Goal: Information Seeking & Learning: Learn about a topic

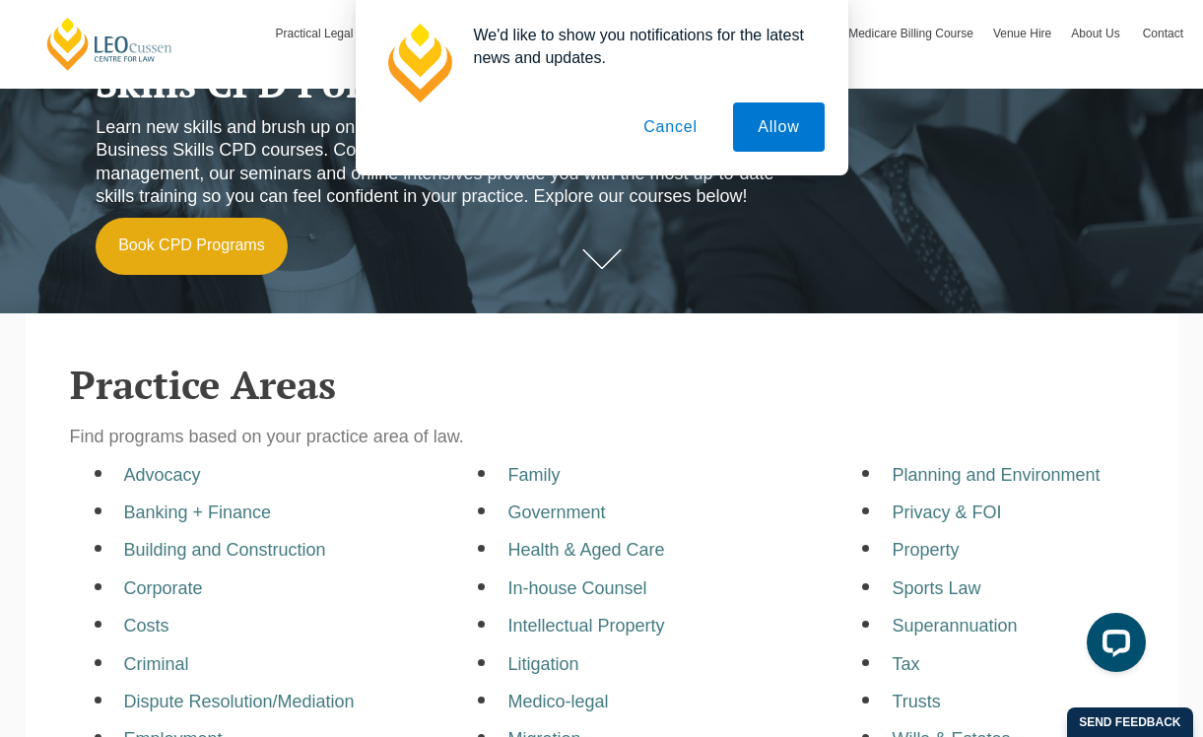
click at [671, 125] on button "Cancel" at bounding box center [670, 127] width 103 height 49
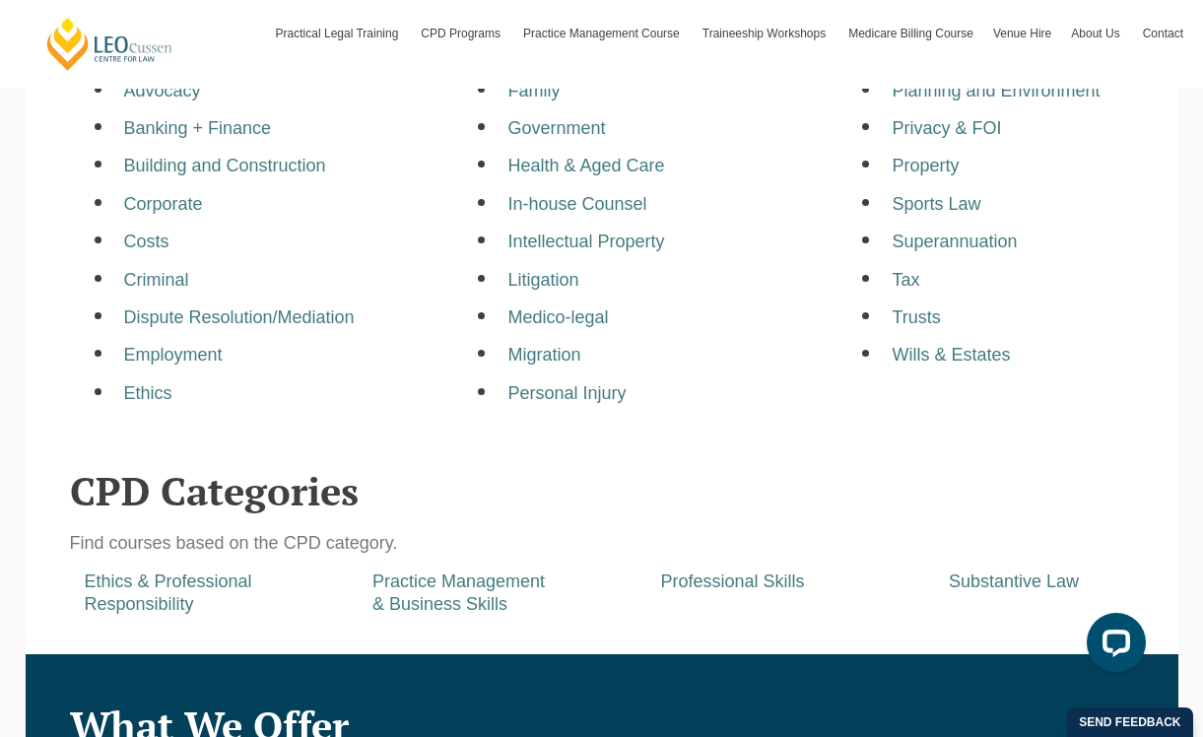
scroll to position [690, 0]
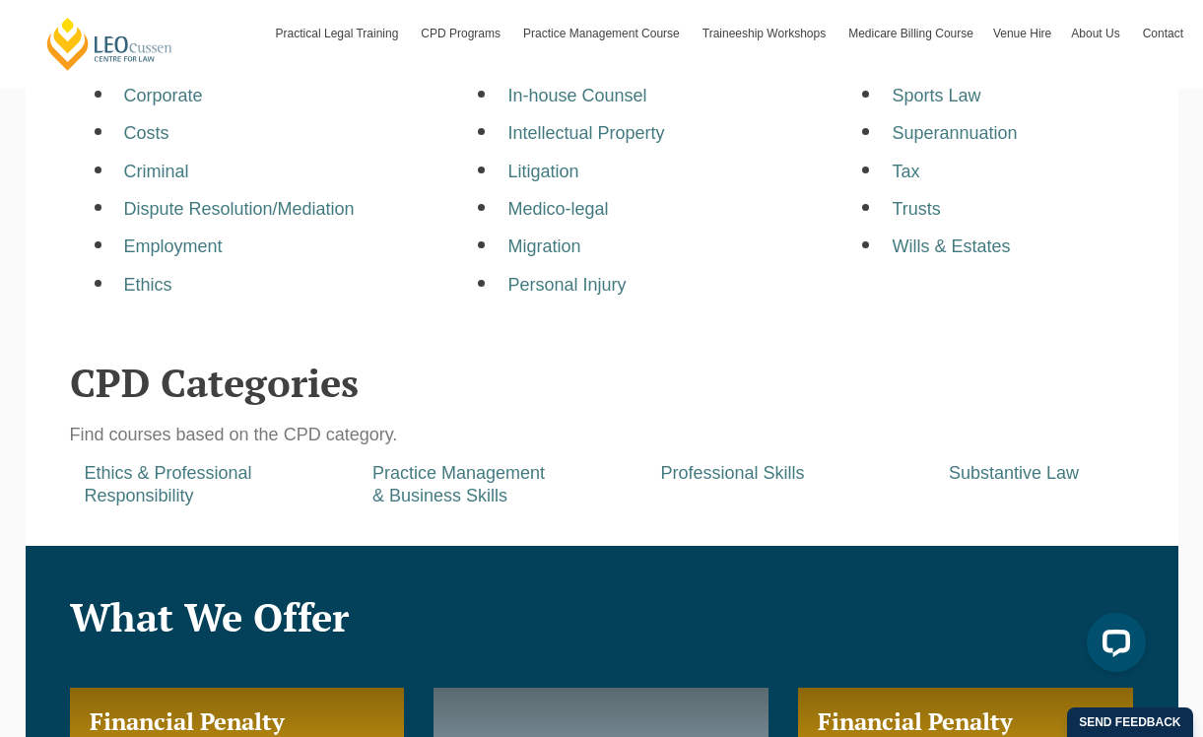
click at [528, 551] on header "What We Offer" at bounding box center [602, 592] width 1064 height 93
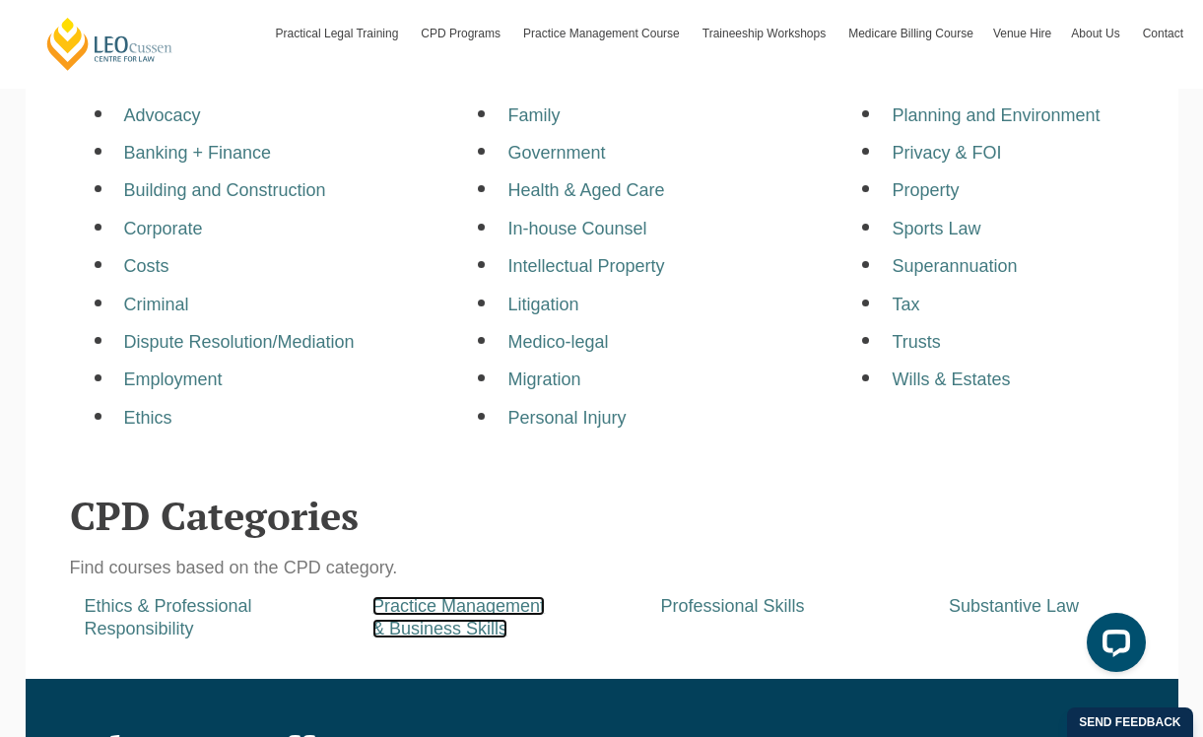
scroll to position [591, 0]
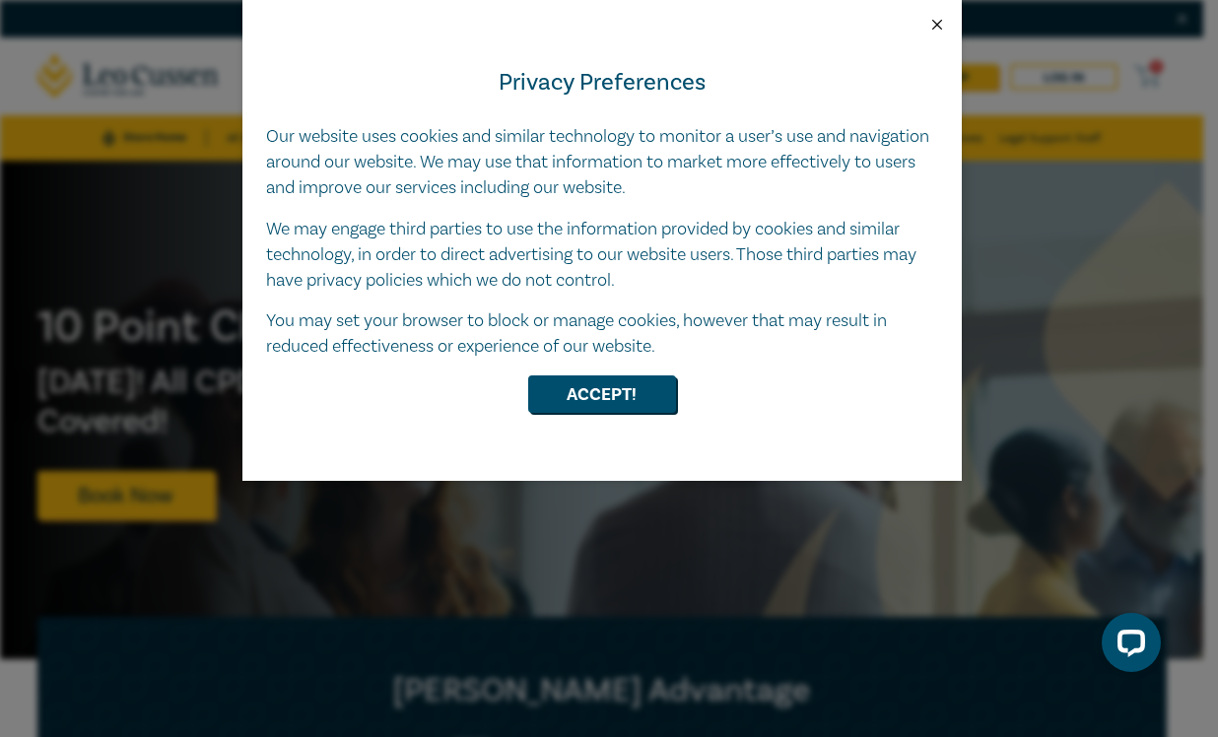
click at [941, 32] on button "Close" at bounding box center [937, 25] width 18 height 18
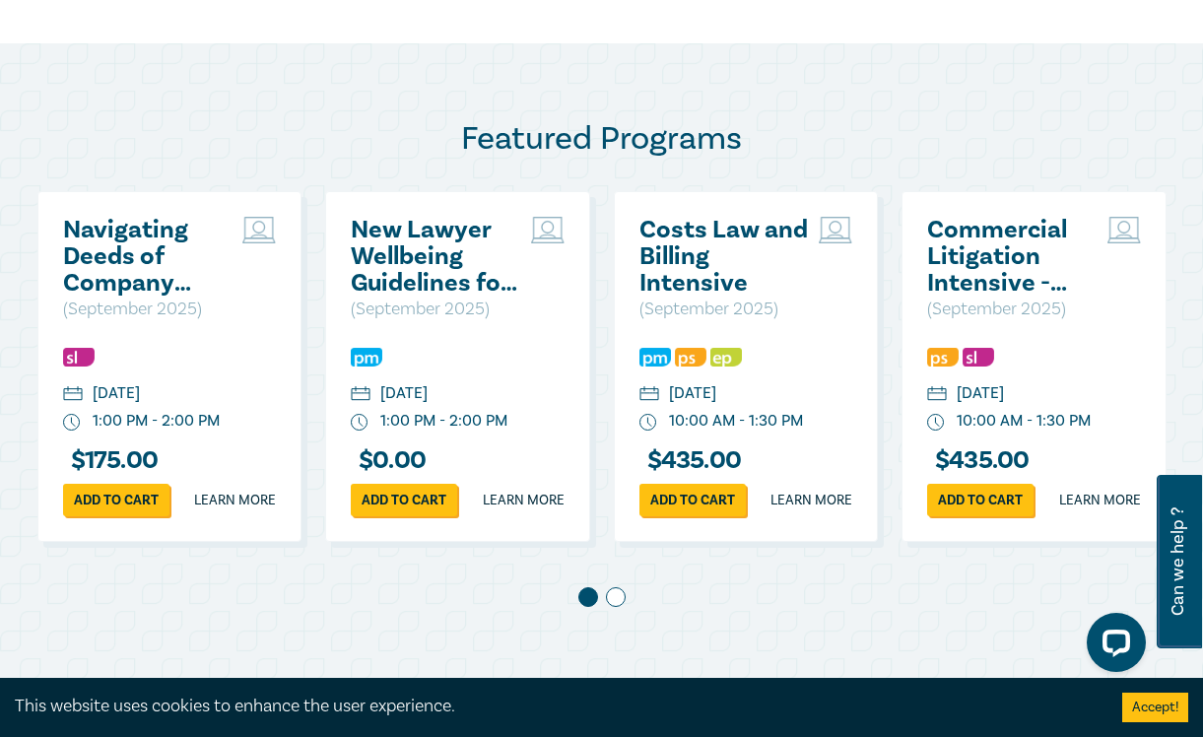
scroll to position [986, 0]
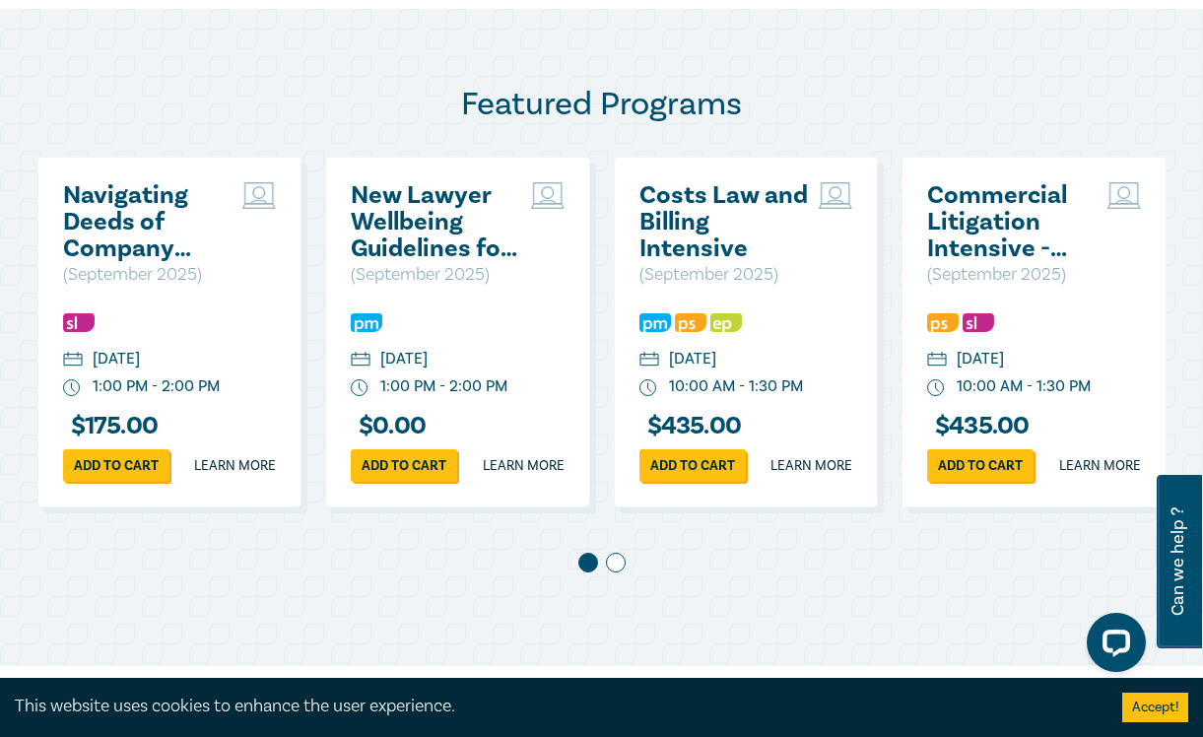
click at [496, 651] on div "Featured Programs Navigating Deeds of Company Arrangement – Strategy and Struct…" at bounding box center [601, 337] width 1203 height 657
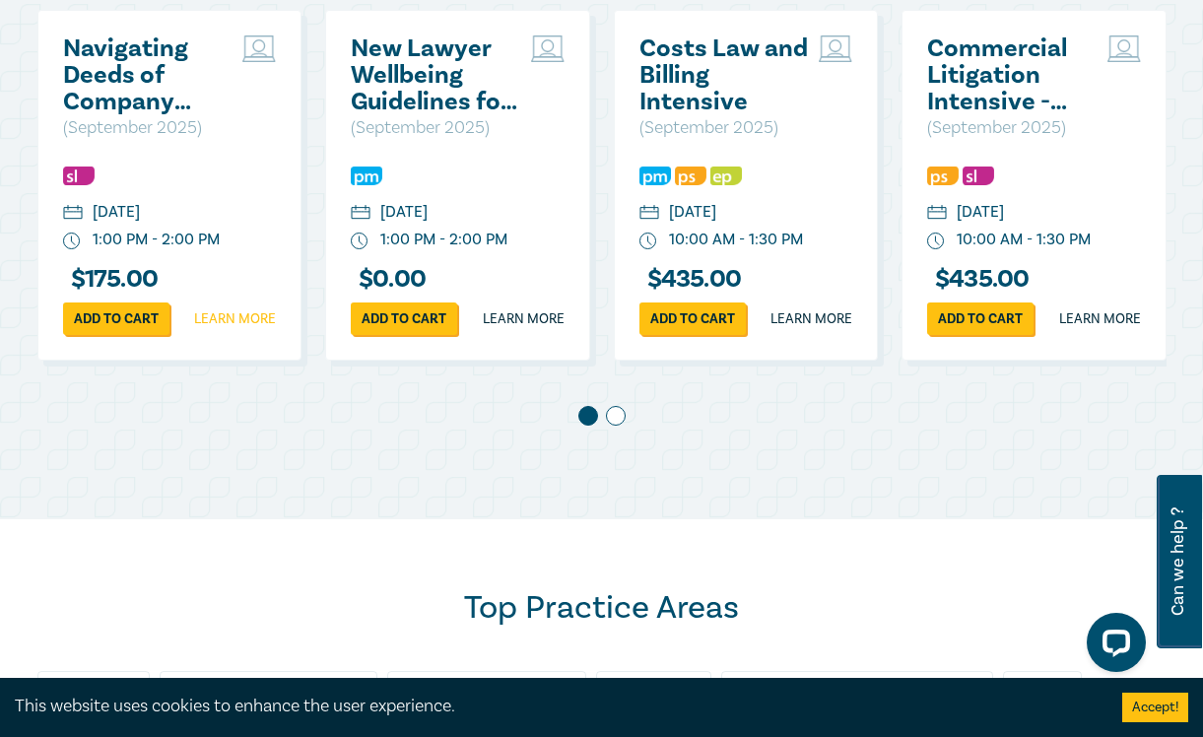
scroll to position [1037, 0]
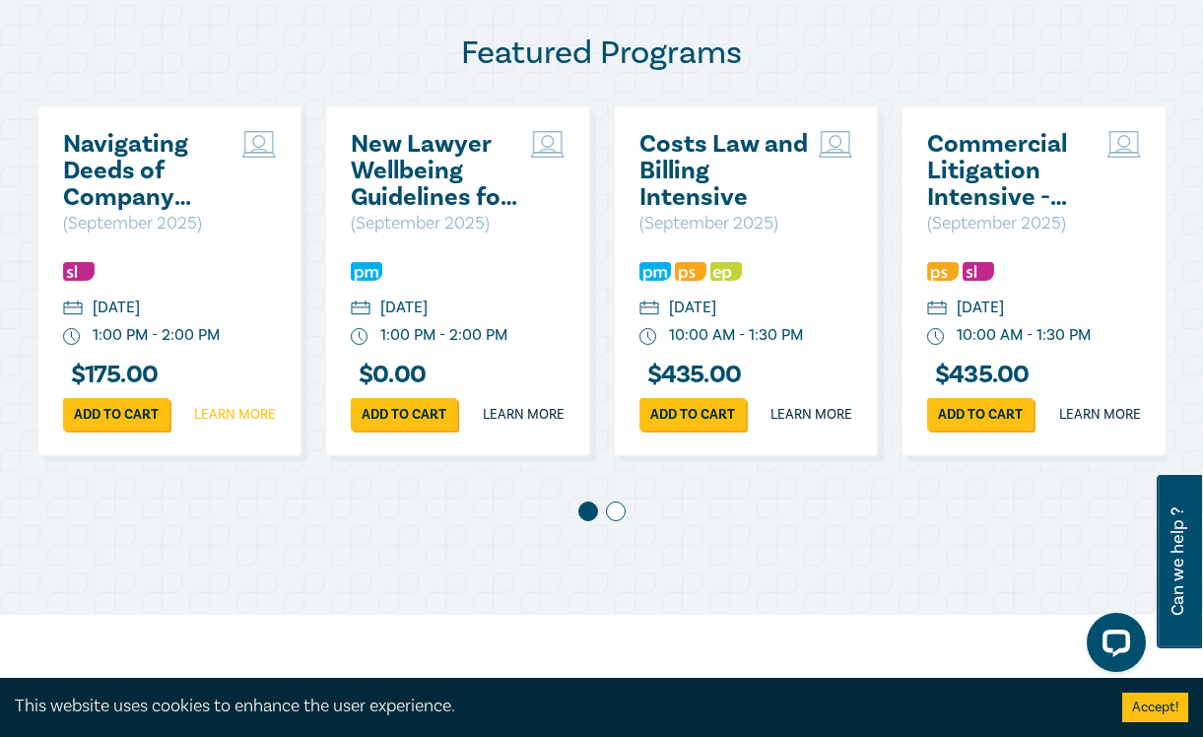
click at [615, 521] on span at bounding box center [616, 512] width 20 height 20
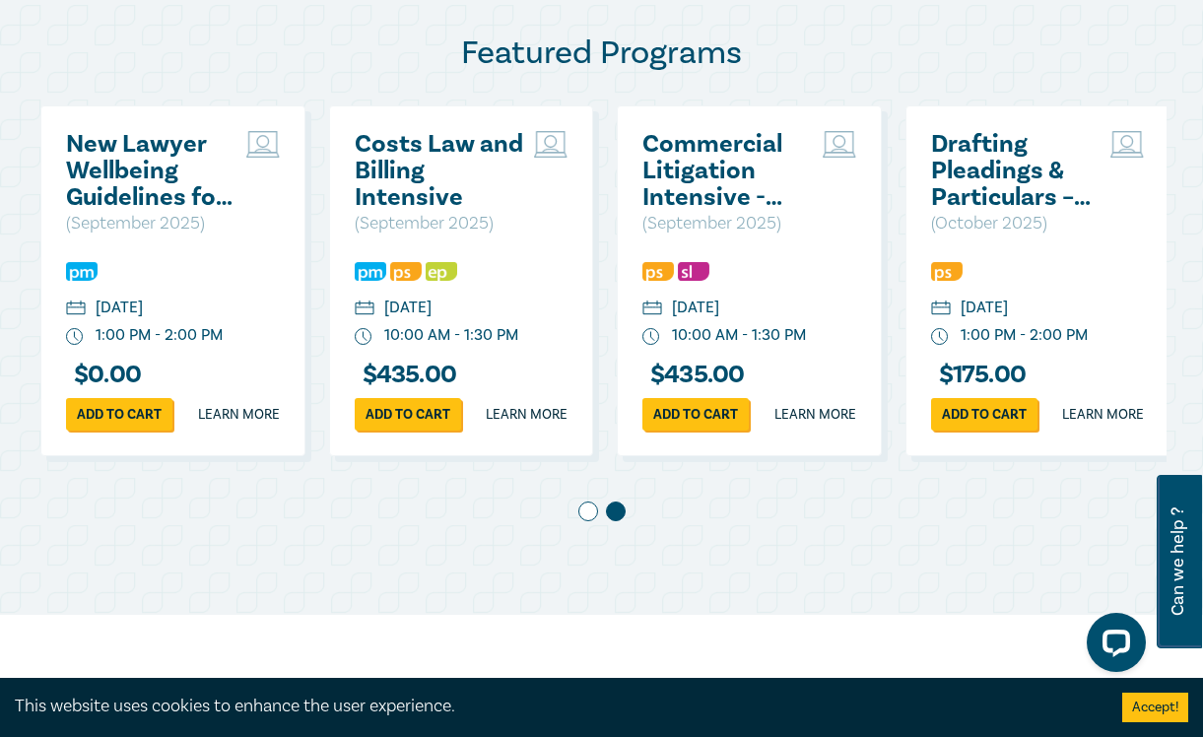
scroll to position [0, 288]
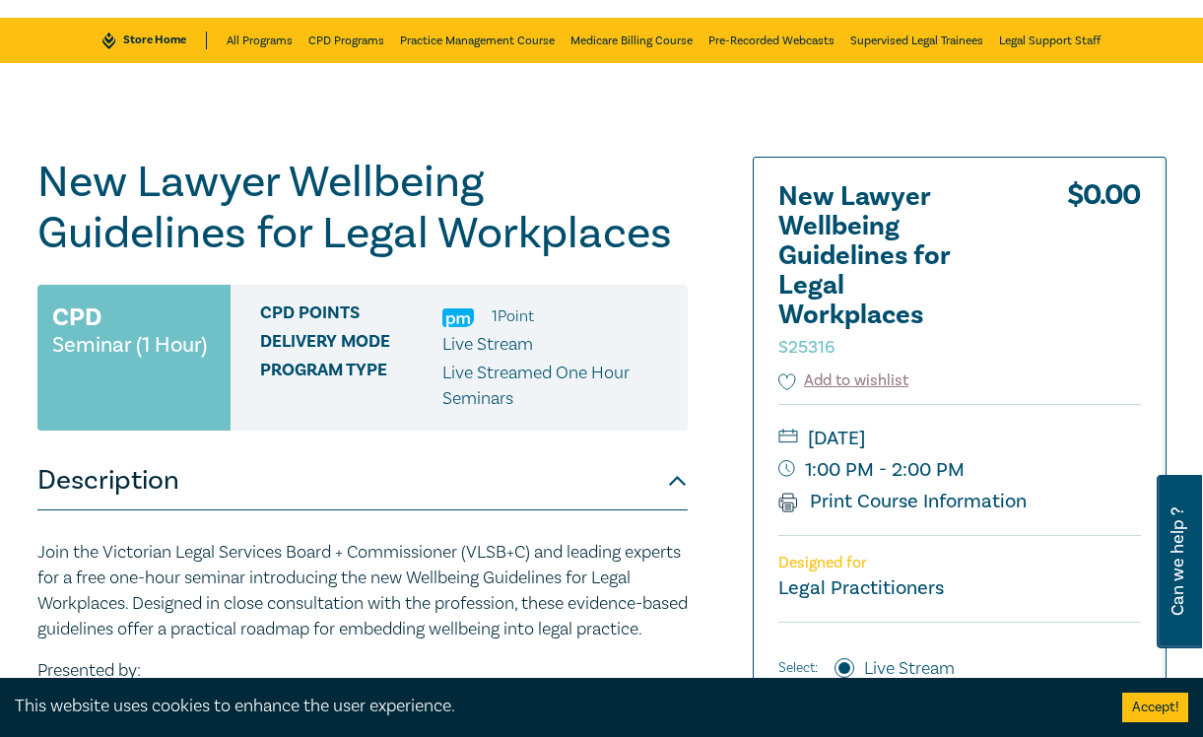
scroll to position [99, 0]
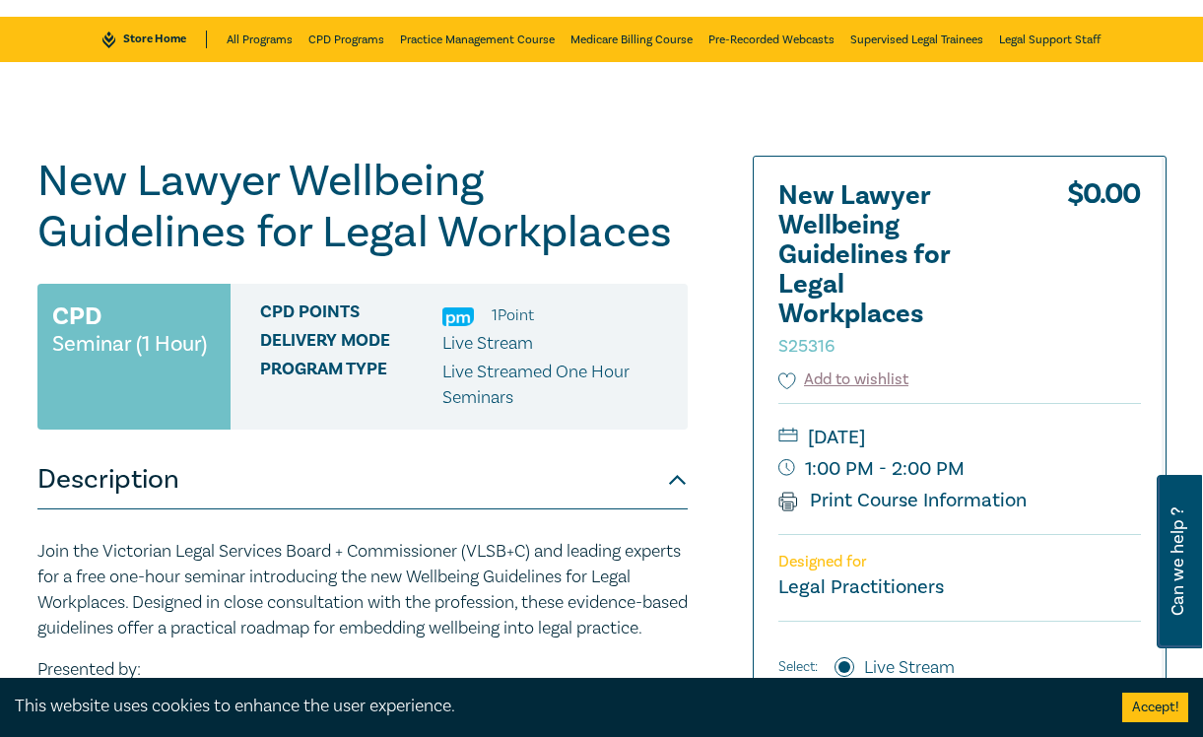
drag, startPoint x: 540, startPoint y: 319, endPoint x: 474, endPoint y: 329, distance: 66.8
click at [464, 312] on div "CPD Points 1 Point" at bounding box center [466, 316] width 413 height 26
click at [438, 423] on div "CPD Points 1 Point Delivery Mode Live Stream Program type Live Streamed One Hou…" at bounding box center [459, 357] width 457 height 146
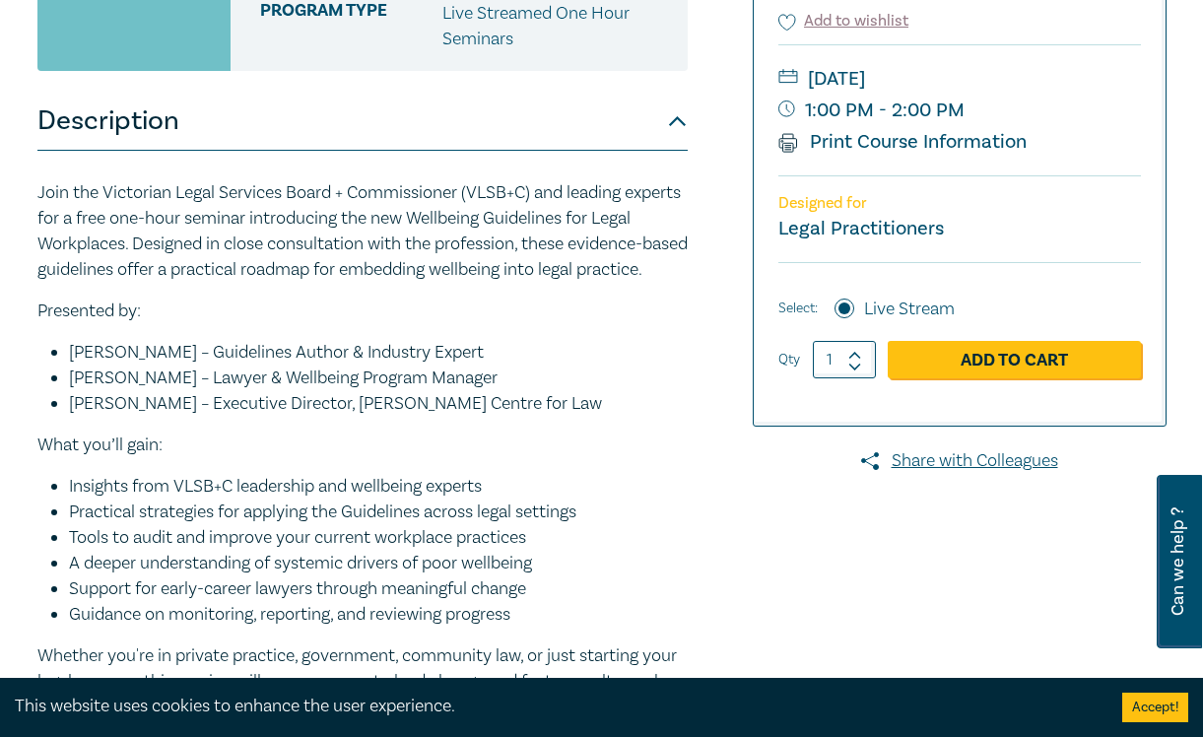
scroll to position [493, 0]
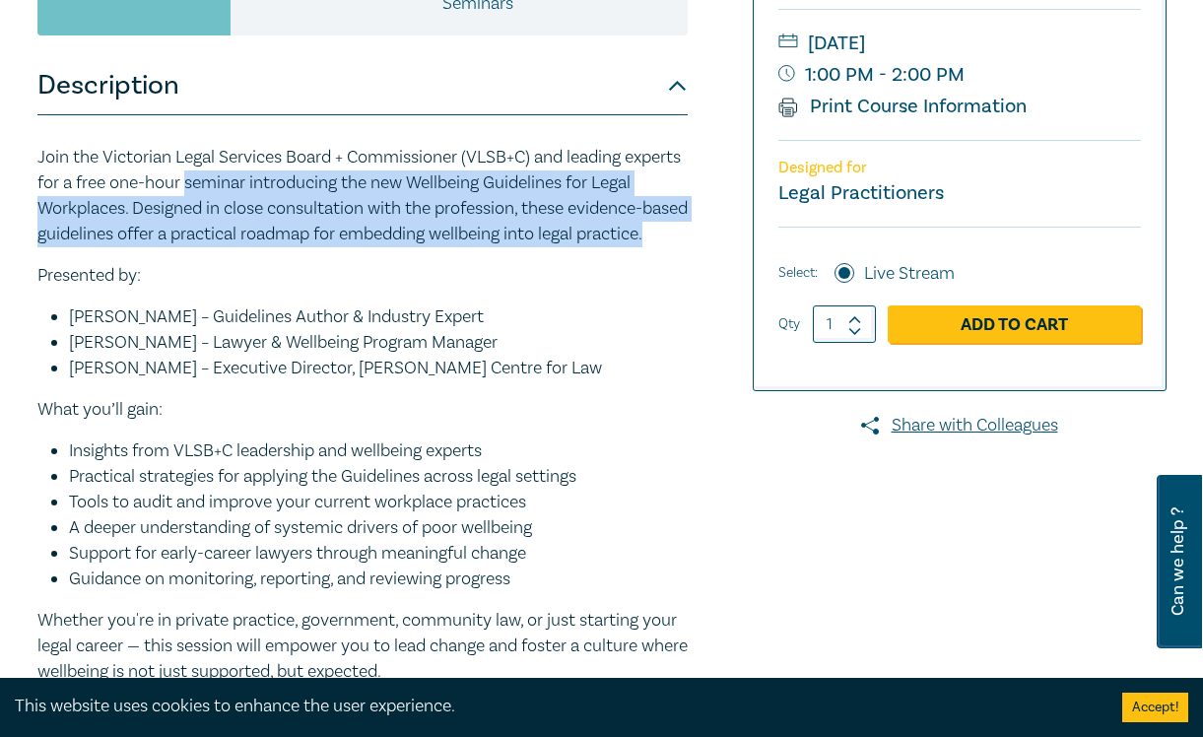
drag, startPoint x: 248, startPoint y: 173, endPoint x: 350, endPoint y: 260, distance: 133.5
click at [350, 247] on p "Join the Victorian Legal Services Board + Commissioner (VLSB+C) and leading exp…" at bounding box center [362, 196] width 650 height 103
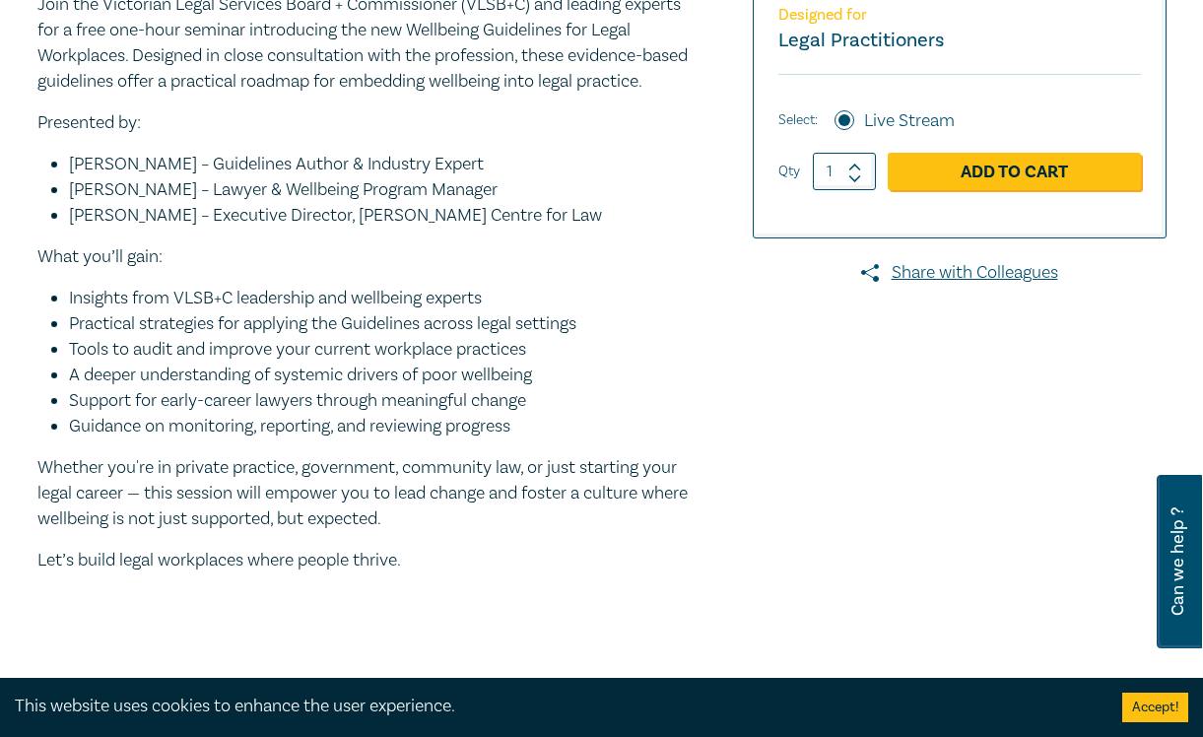
scroll to position [690, 0]
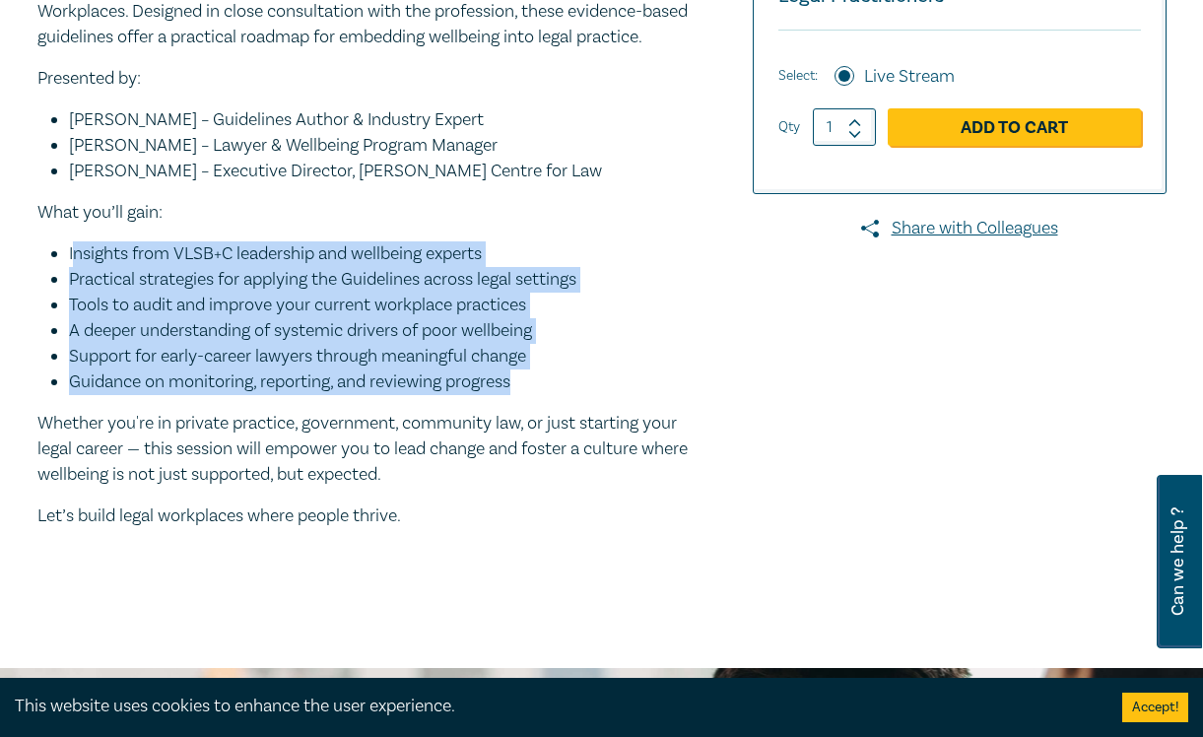
drag, startPoint x: 74, startPoint y: 273, endPoint x: 548, endPoint y: 409, distance: 493.2
click at [549, 395] on ul "Insights from VLSB+C leadership and wellbeing experts Practical strategies for …" at bounding box center [362, 318] width 650 height 154
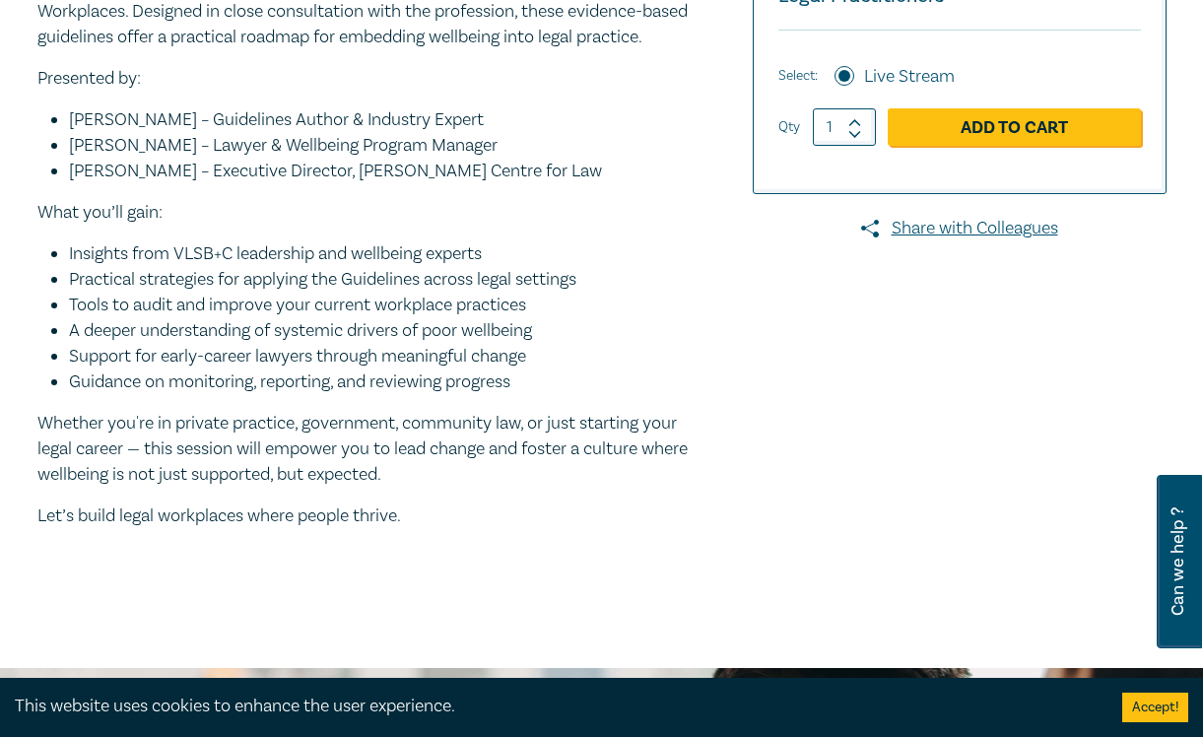
click at [498, 434] on div "Join the Victorian Legal Services Board + Commissioner (VLSB+C) and leading exp…" at bounding box center [362, 239] width 650 height 582
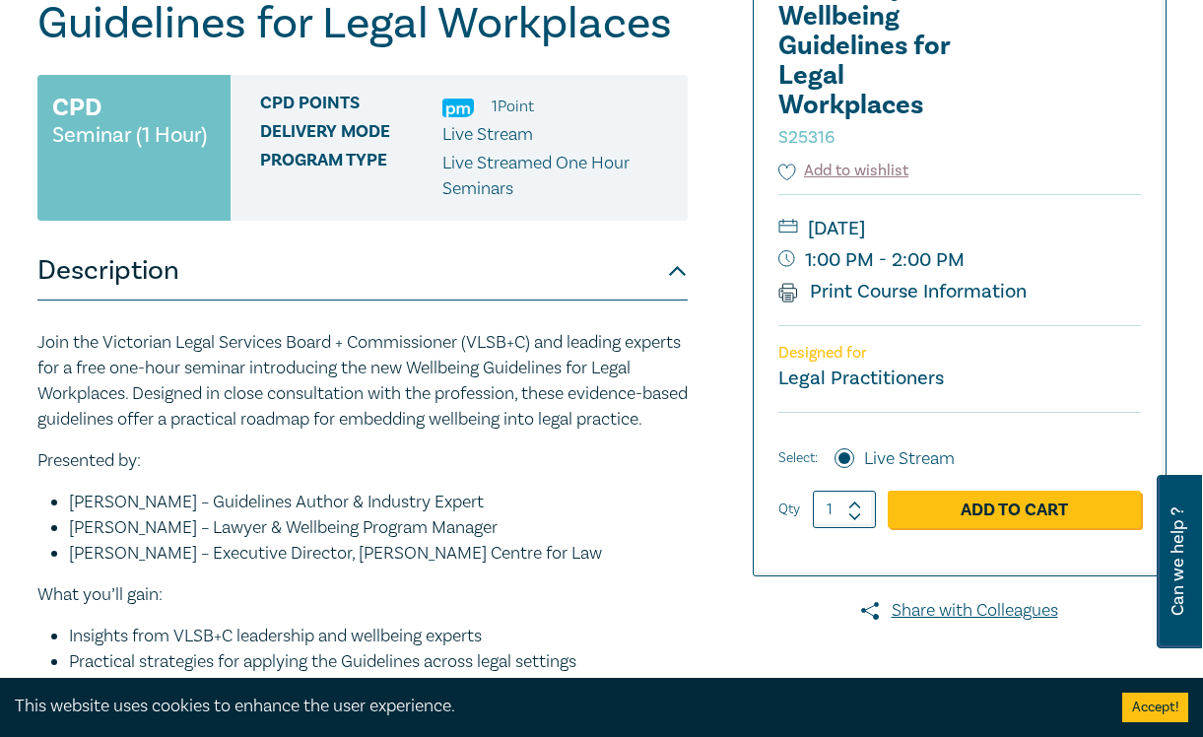
scroll to position [245, 0]
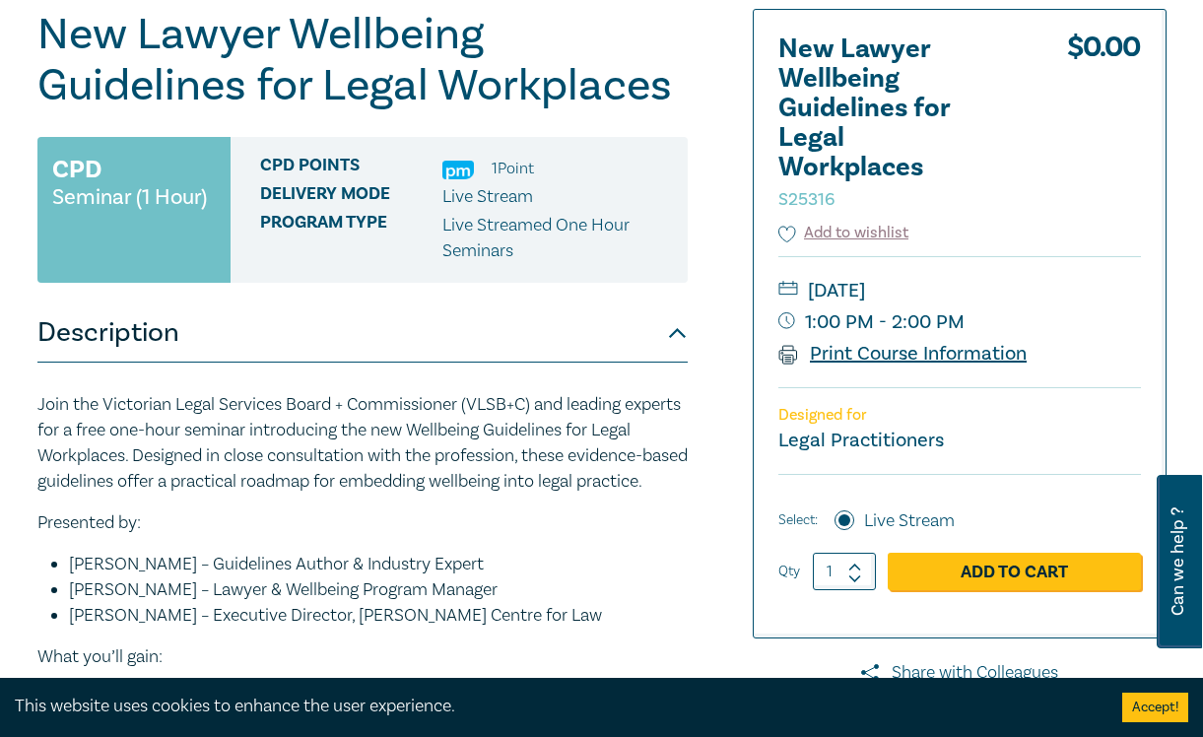
click at [862, 358] on link "Print Course Information" at bounding box center [903, 354] width 249 height 26
click at [501, 171] on li "1 Point" at bounding box center [513, 169] width 42 height 26
click at [454, 151] on div "CPD Points 1 Point Delivery Mode Live Stream Program type Live Streamed One Hou…" at bounding box center [459, 210] width 457 height 146
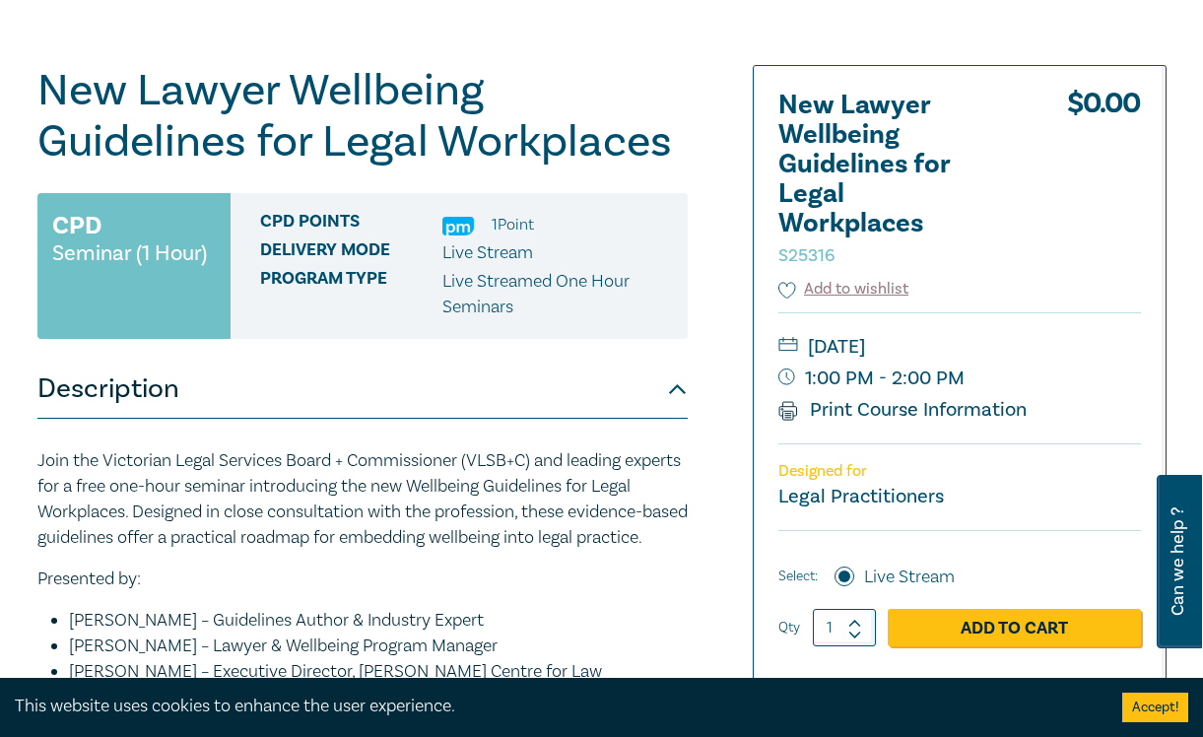
scroll to position [0, 0]
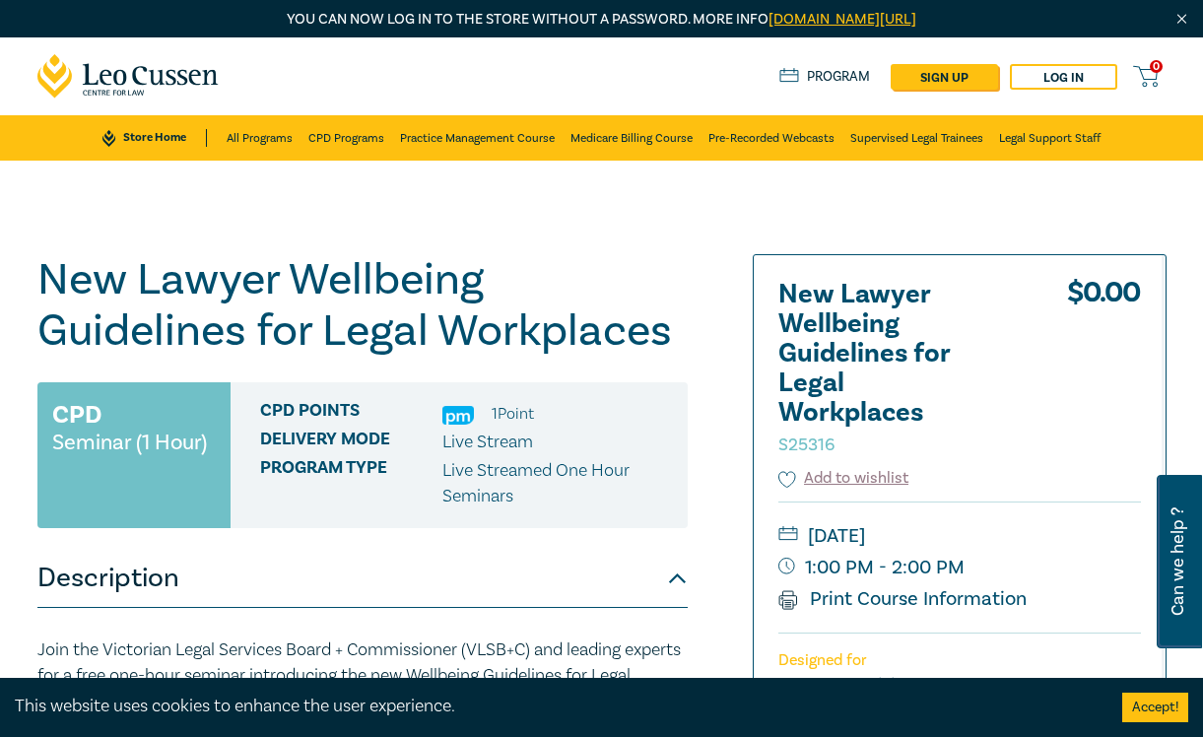
click at [127, 433] on small "Seminar (1 Hour)" at bounding box center [129, 443] width 155 height 20
click at [443, 583] on button "Description" at bounding box center [362, 578] width 650 height 59
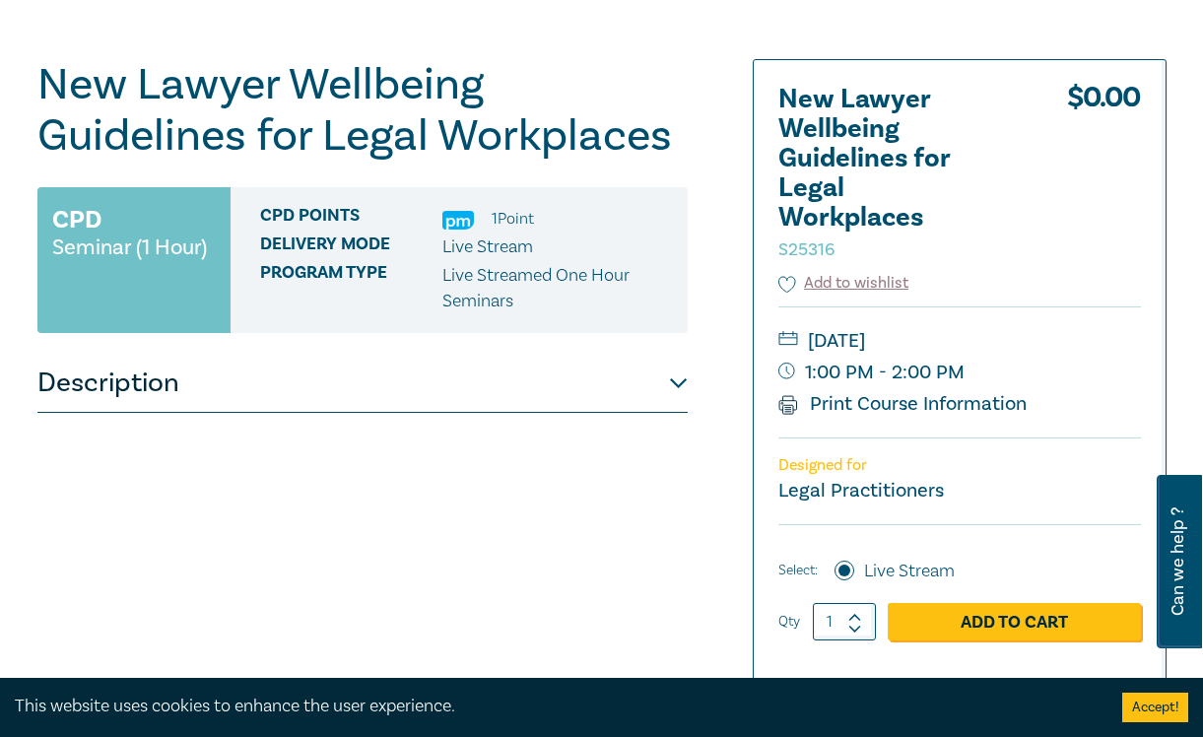
scroll to position [197, 0]
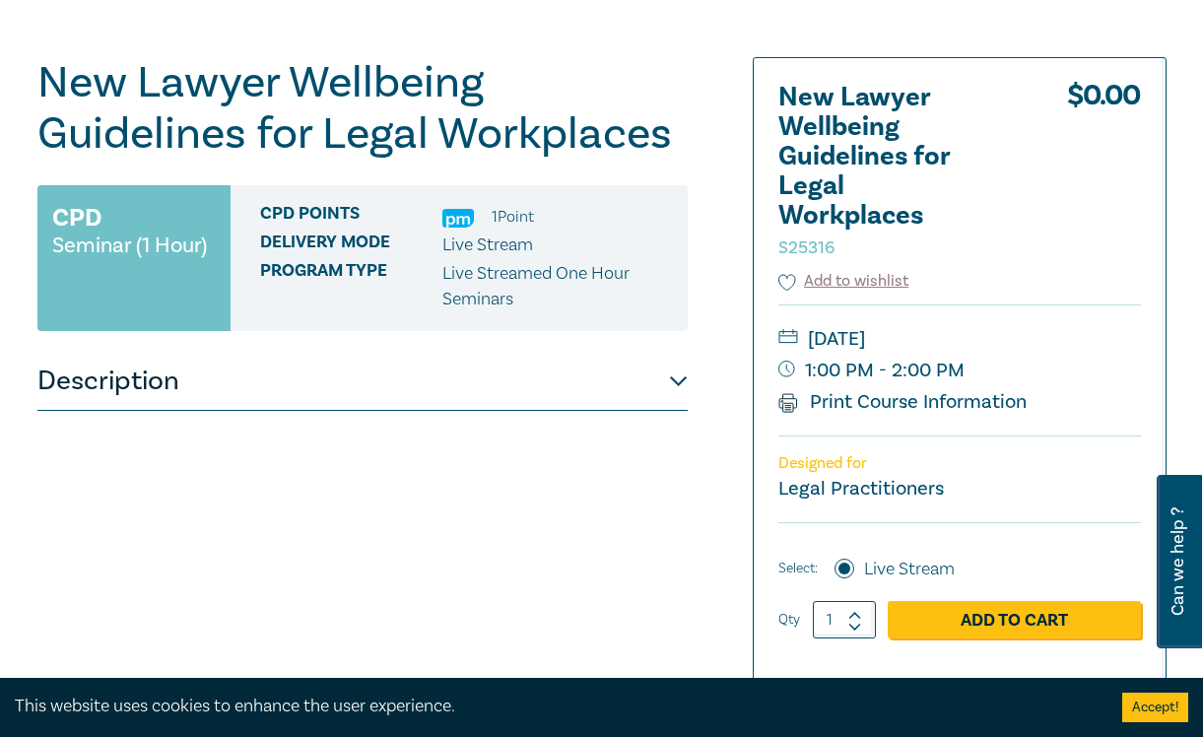
click at [682, 400] on button "Description" at bounding box center [362, 381] width 650 height 59
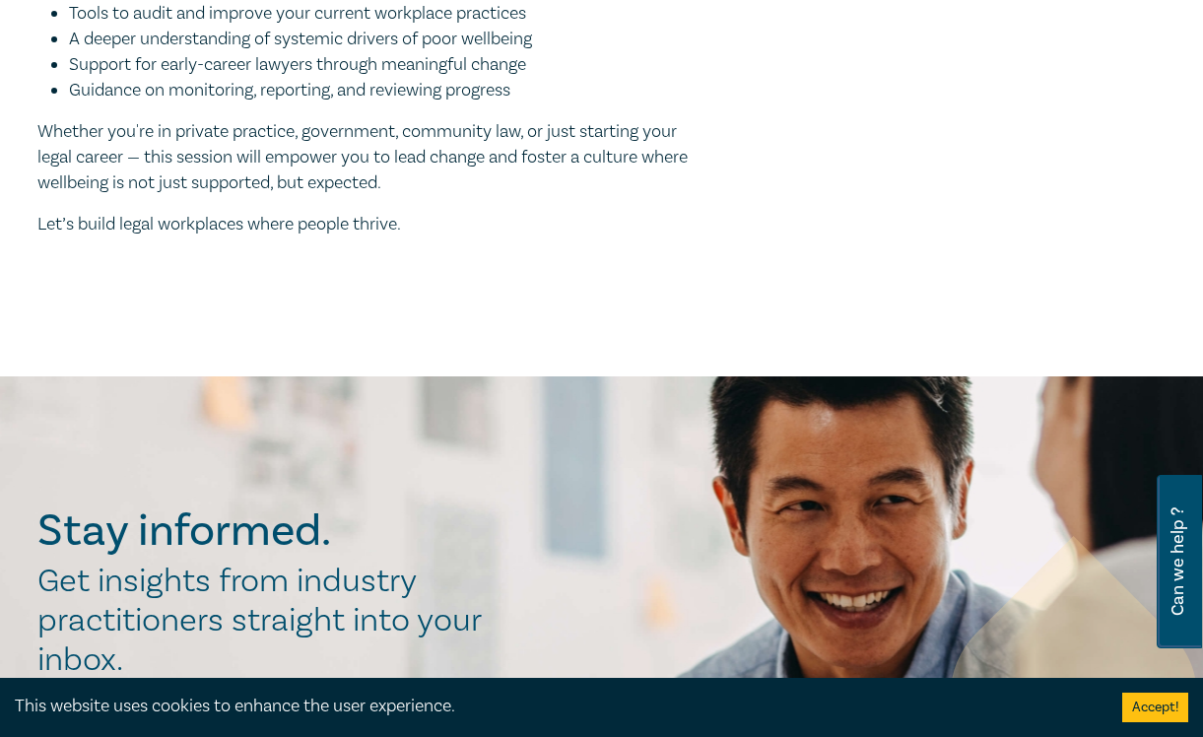
scroll to position [986, 0]
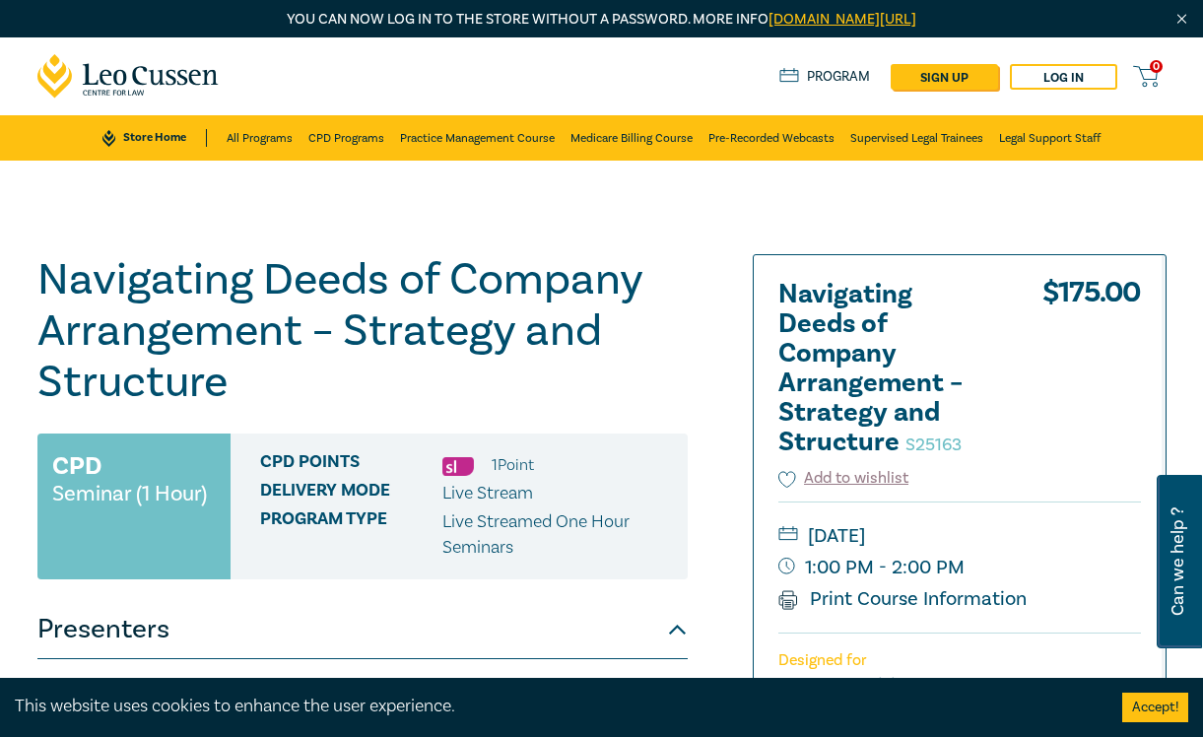
scroll to position [99, 0]
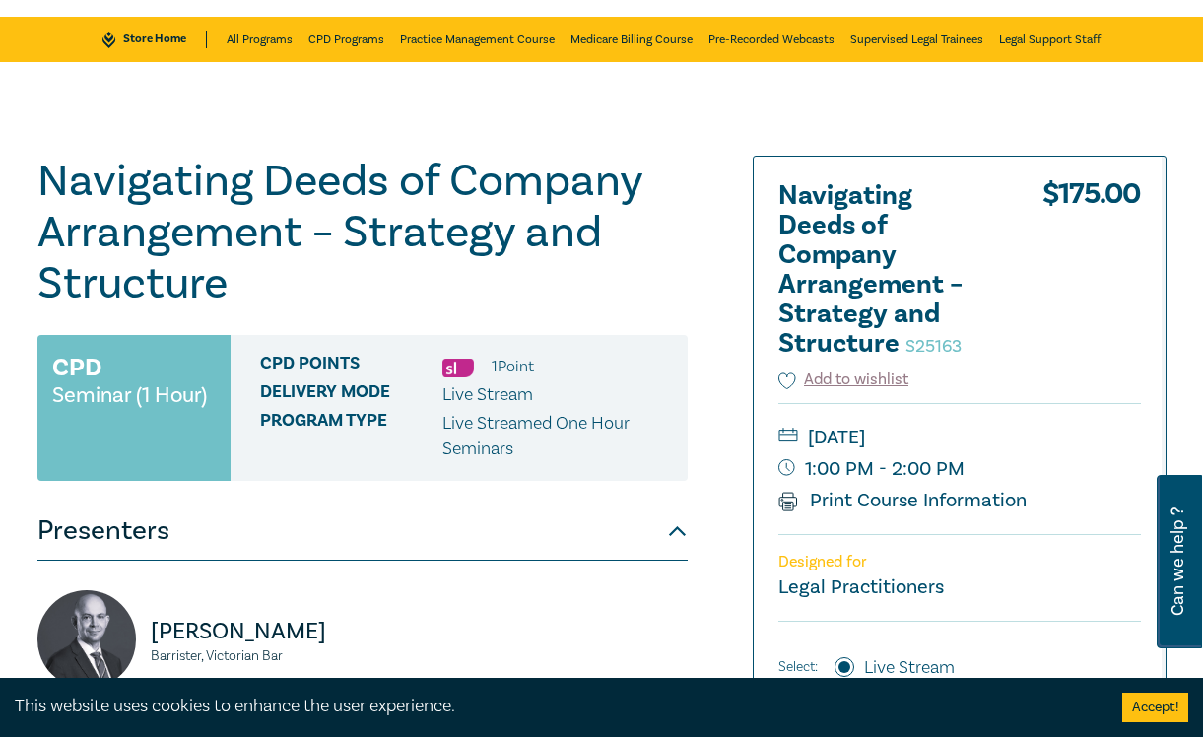
drag, startPoint x: 397, startPoint y: 419, endPoint x: 72, endPoint y: 216, distance: 383.4
click at [398, 415] on span "Program type" at bounding box center [351, 436] width 182 height 51
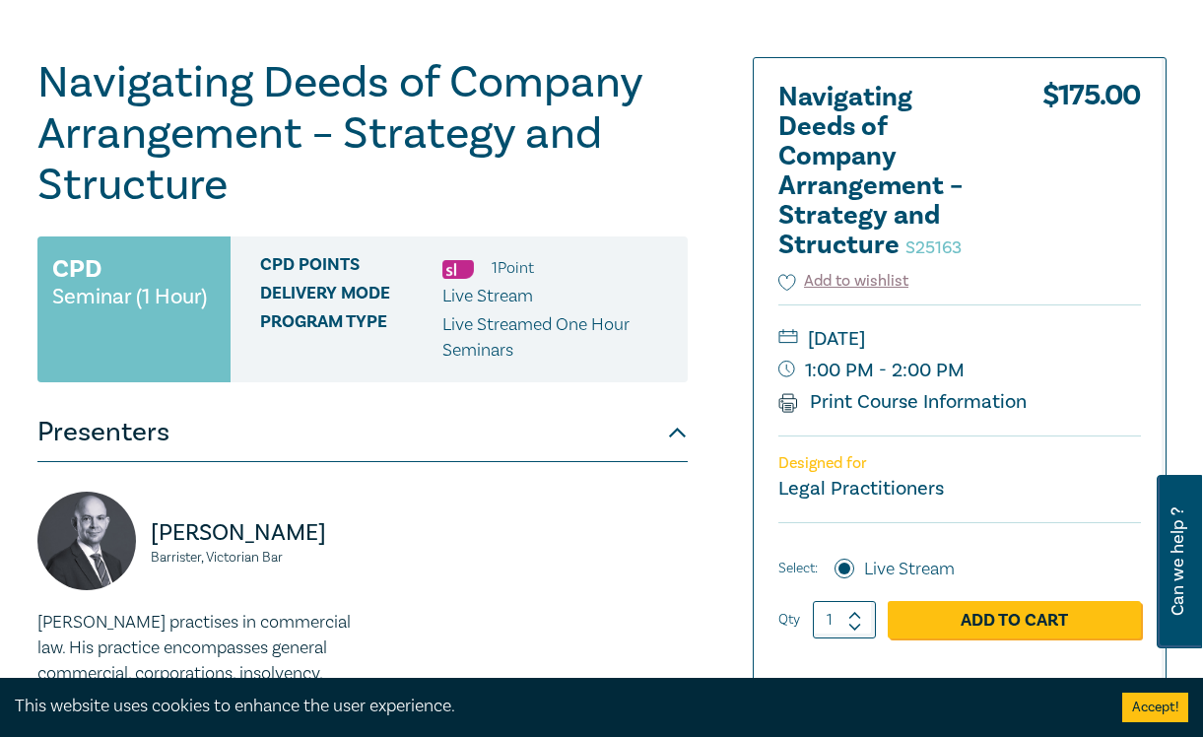
scroll to position [296, 0]
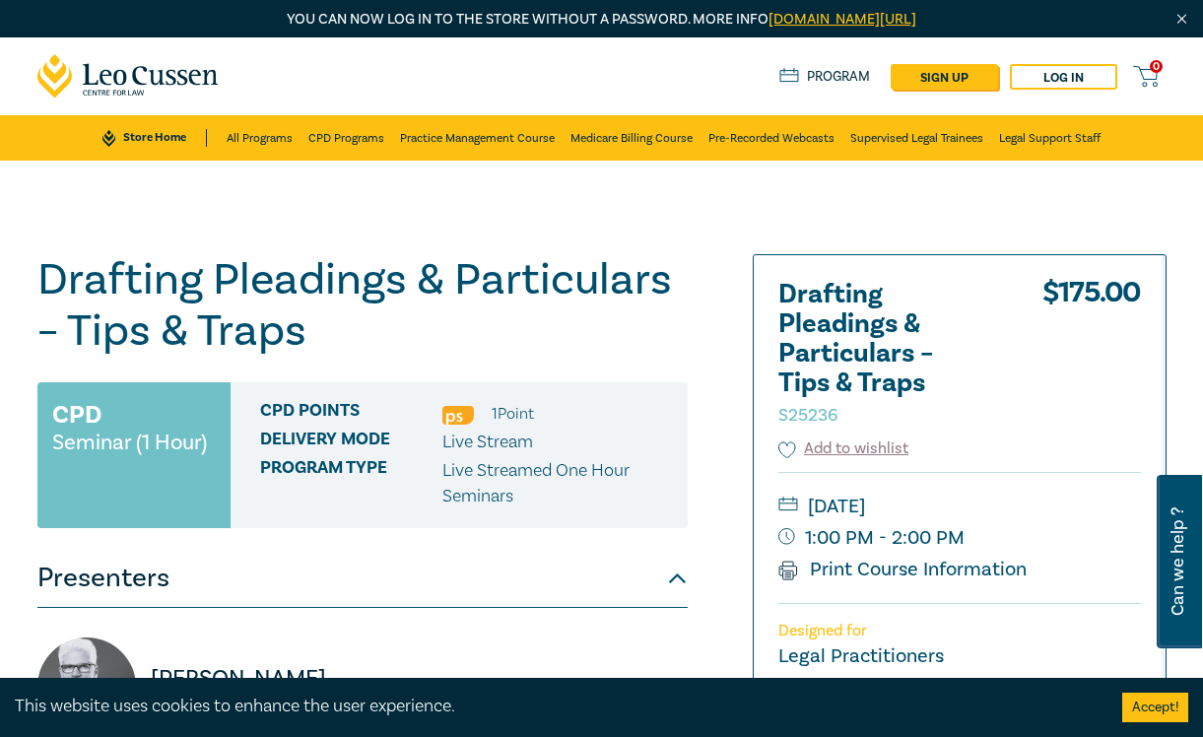
click at [645, 331] on h1 "Drafting Pleadings & Particulars – Tips & Traps S25236" at bounding box center [362, 305] width 650 height 103
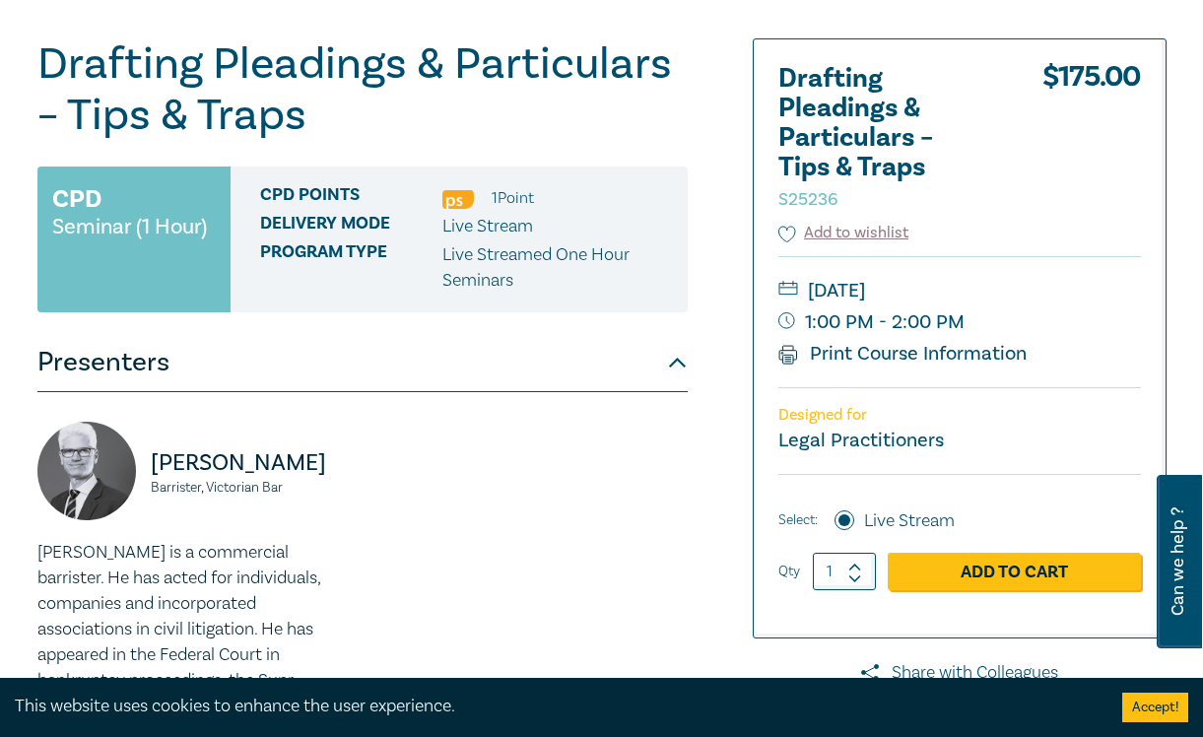
scroll to position [99, 0]
